Goal: Book appointment/travel/reservation

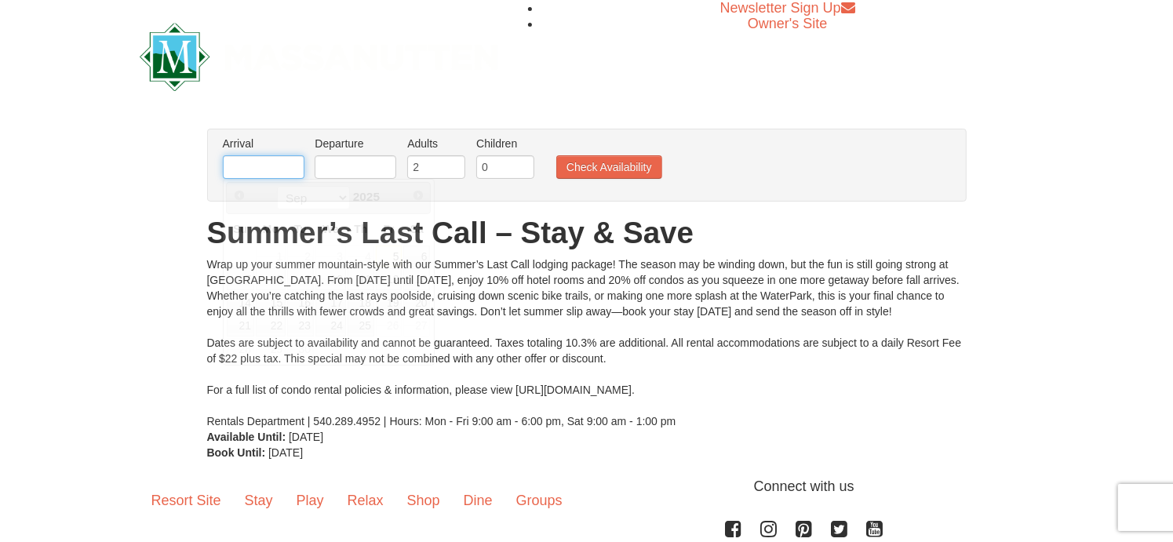
click at [259, 166] on input "text" at bounding box center [264, 167] width 82 height 24
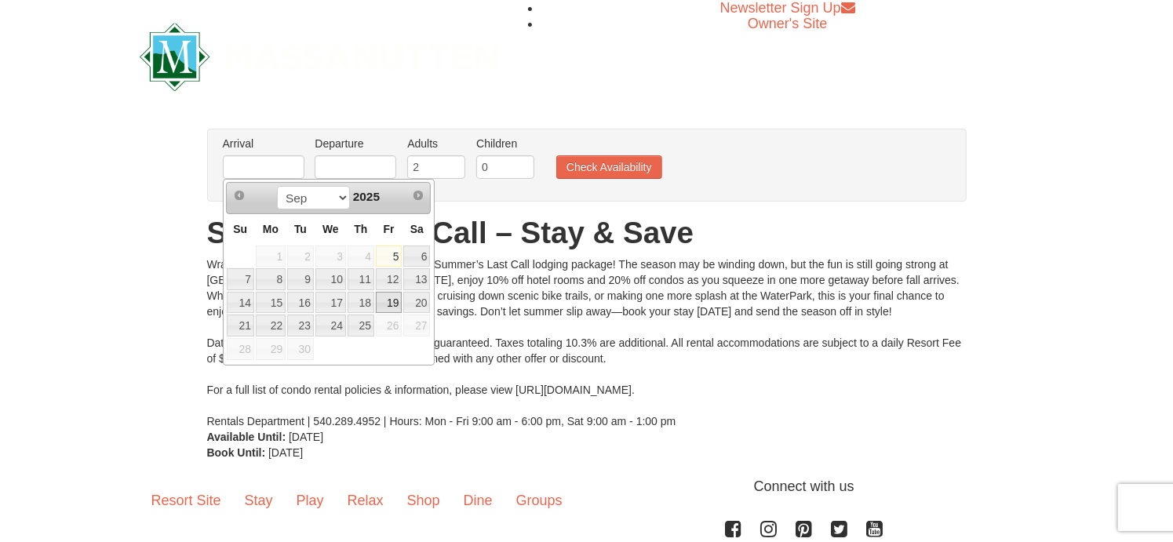
click at [390, 297] on link "19" at bounding box center [389, 303] width 27 height 22
type input "[DATE]"
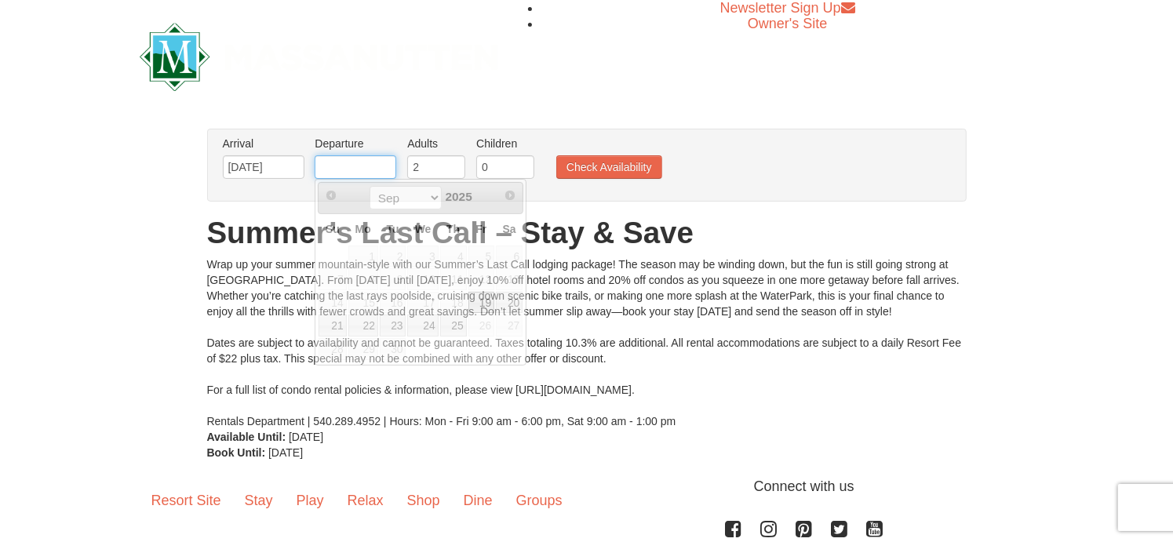
click at [341, 166] on input "text" at bounding box center [356, 167] width 82 height 24
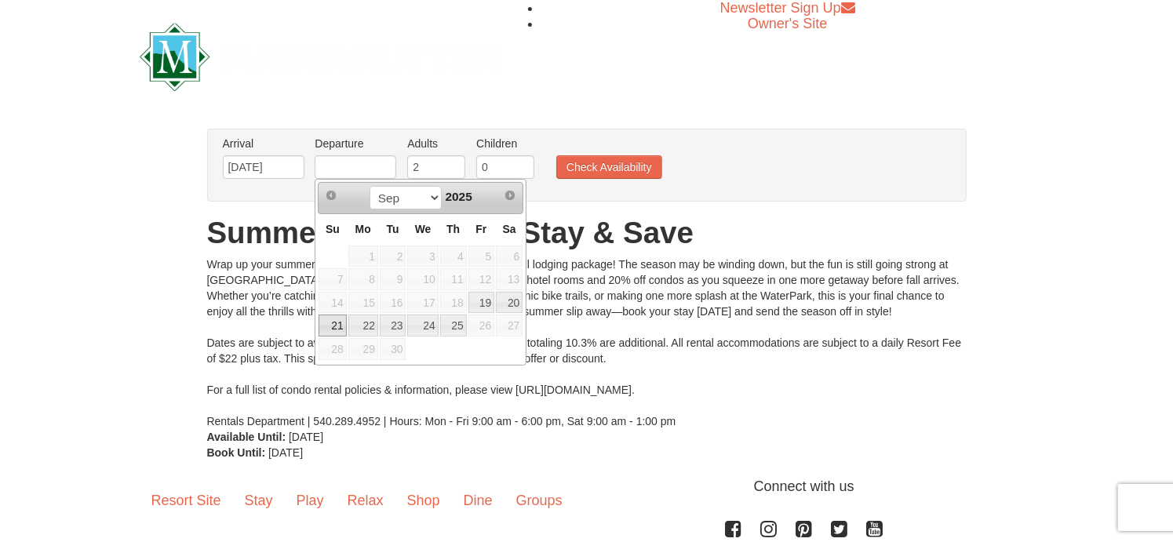
click at [333, 323] on link "21" at bounding box center [332, 326] width 27 height 22
type input "[DATE]"
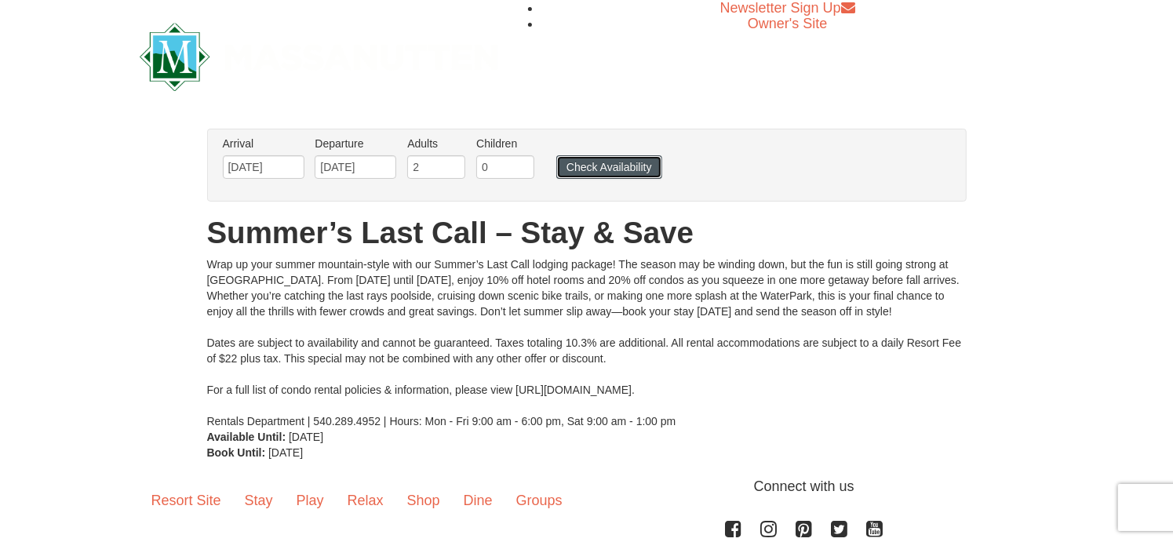
click at [629, 166] on button "Check Availability" at bounding box center [609, 167] width 106 height 24
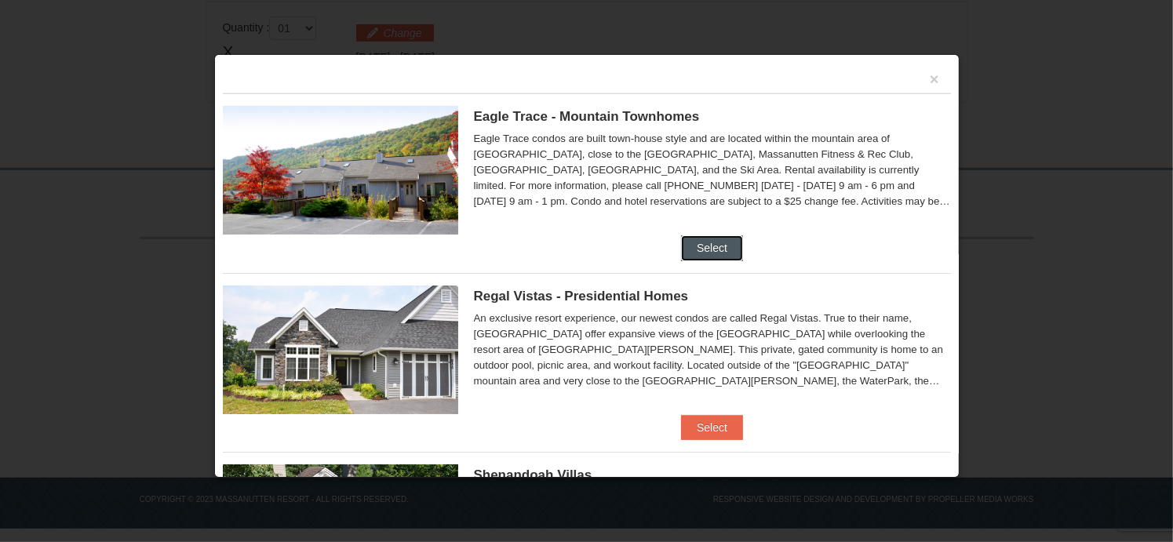
click at [704, 243] on button "Select" at bounding box center [712, 247] width 62 height 25
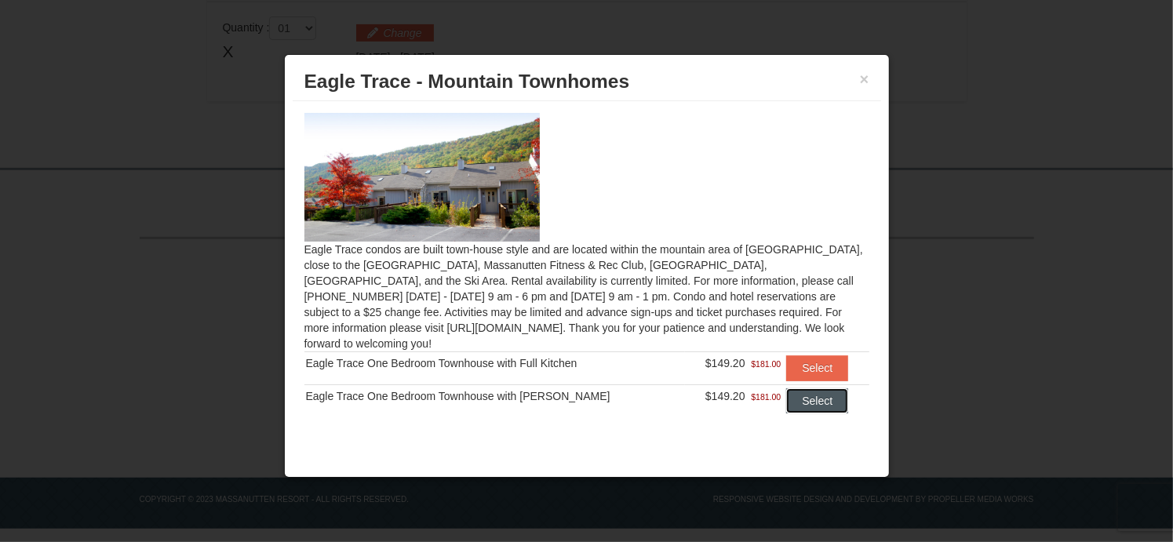
click at [815, 388] on button "Select" at bounding box center [817, 400] width 62 height 25
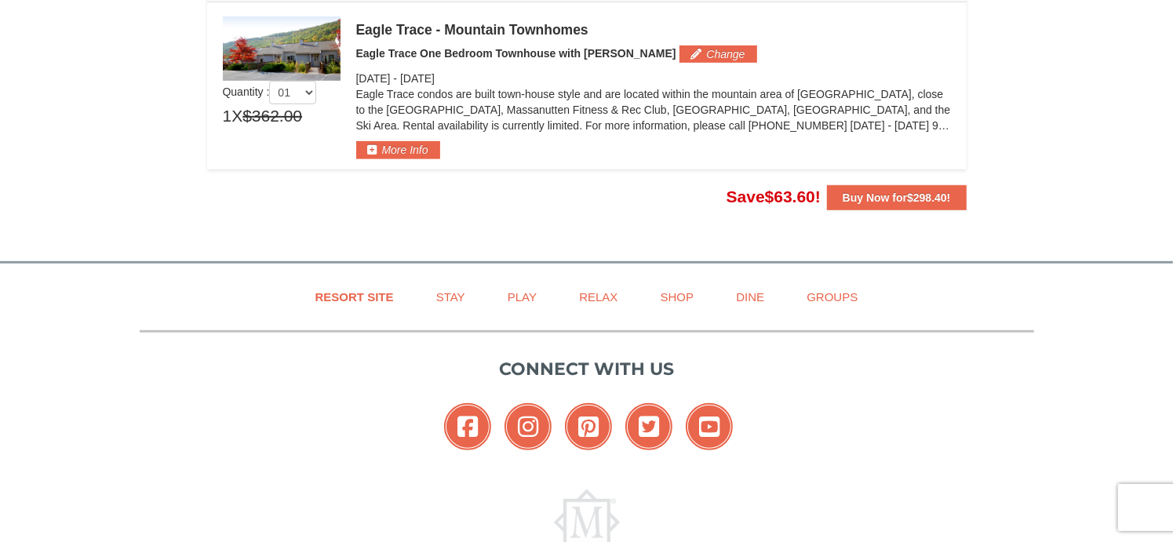
click at [258, 39] on img at bounding box center [282, 48] width 118 height 64
